Goal: Find contact information: Find contact information

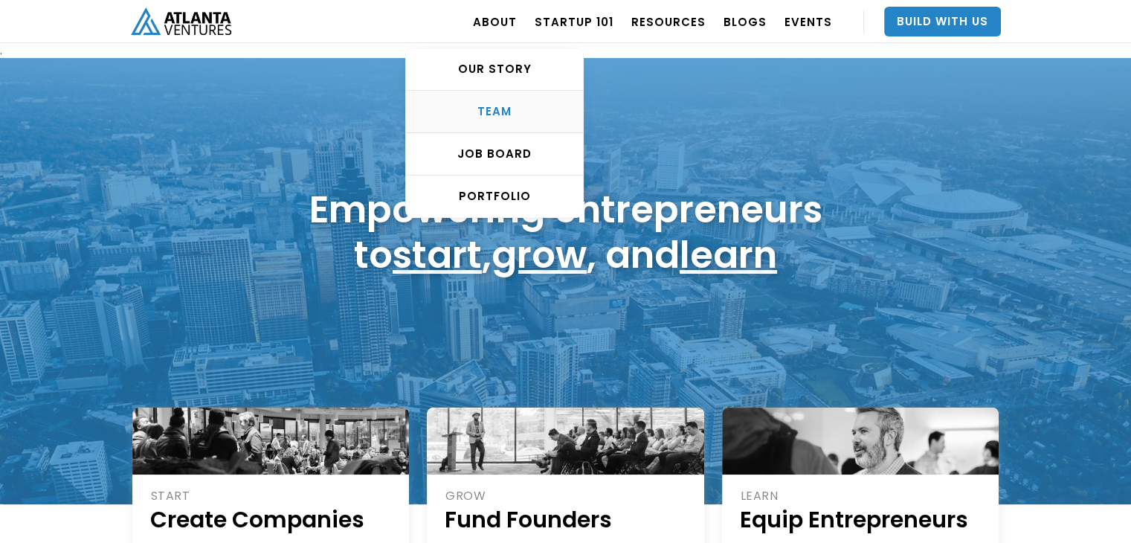
click at [511, 91] on link "TEAM" at bounding box center [494, 112] width 177 height 42
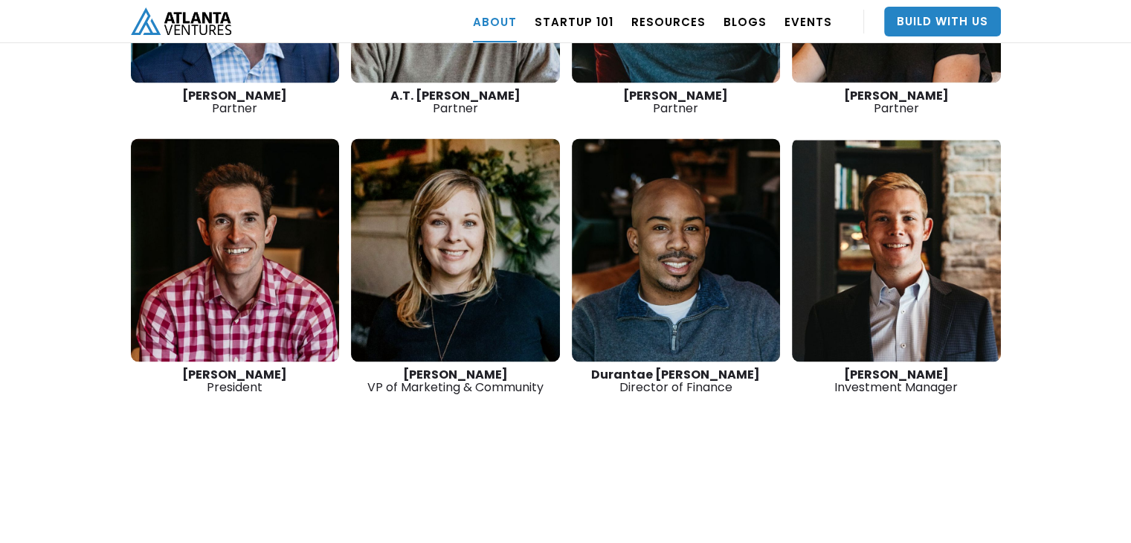
scroll to position [2391, 0]
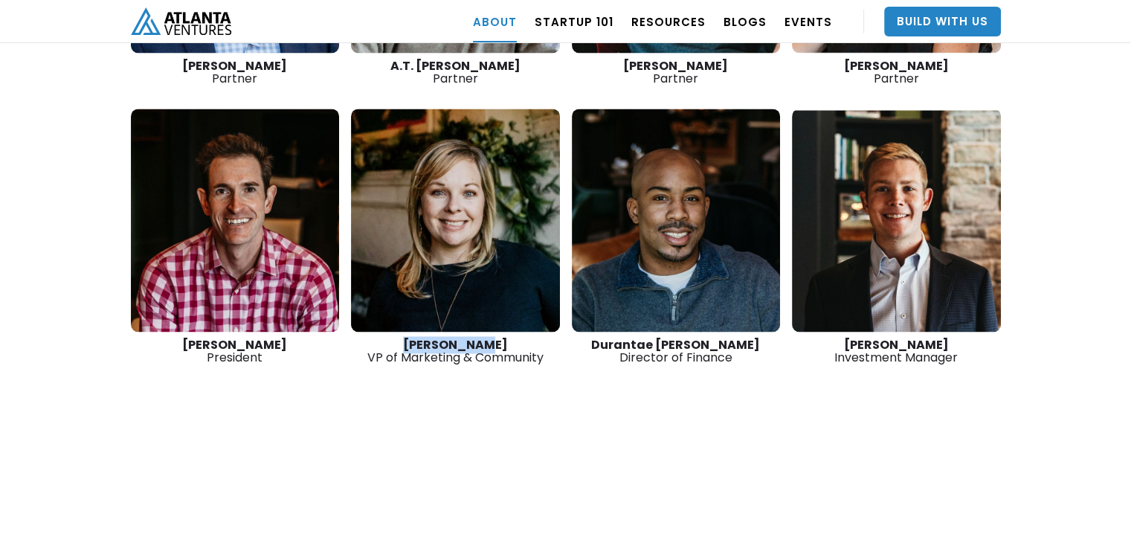
drag, startPoint x: 418, startPoint y: 293, endPoint x: 504, endPoint y: 298, distance: 86.4
click at [504, 338] on div "Jacey Cadet VP of Marketing & Community" at bounding box center [455, 350] width 209 height 25
drag, startPoint x: 184, startPoint y: 290, endPoint x: 323, endPoint y: 303, distance: 138.9
click at [323, 338] on div "David Lightburn President" at bounding box center [235, 350] width 209 height 25
copy strong "David Lightburn"
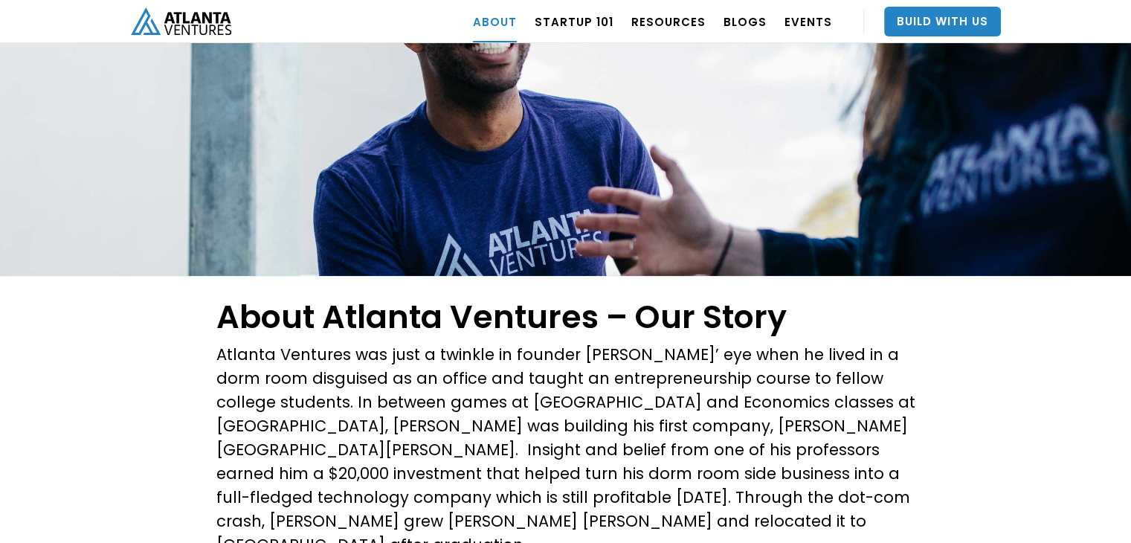
scroll to position [0, 0]
